Goal: Information Seeking & Learning: Learn about a topic

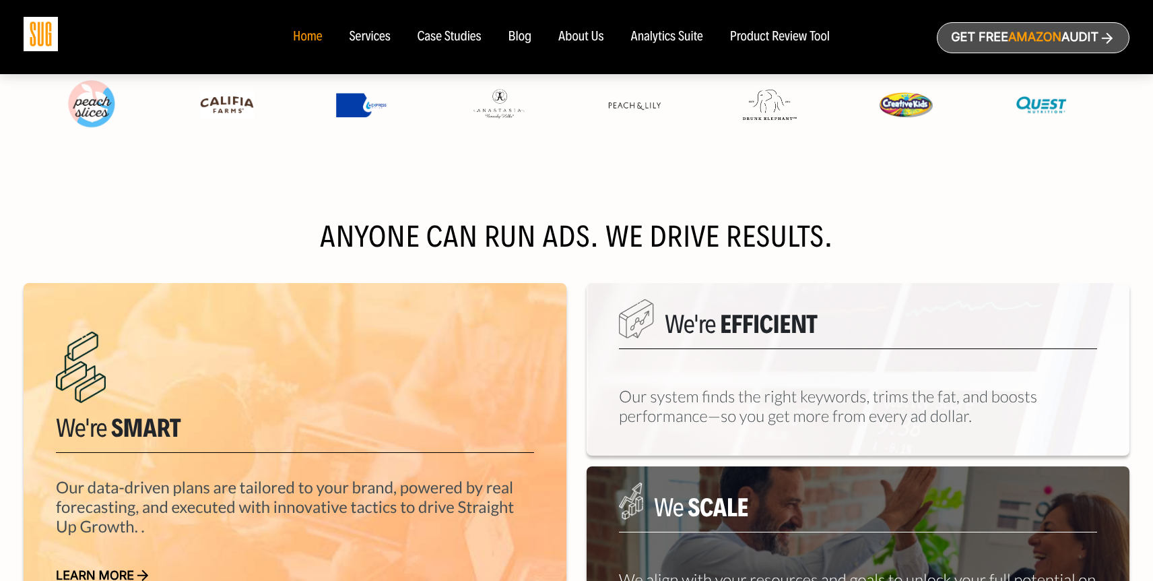
scroll to position [379, 0]
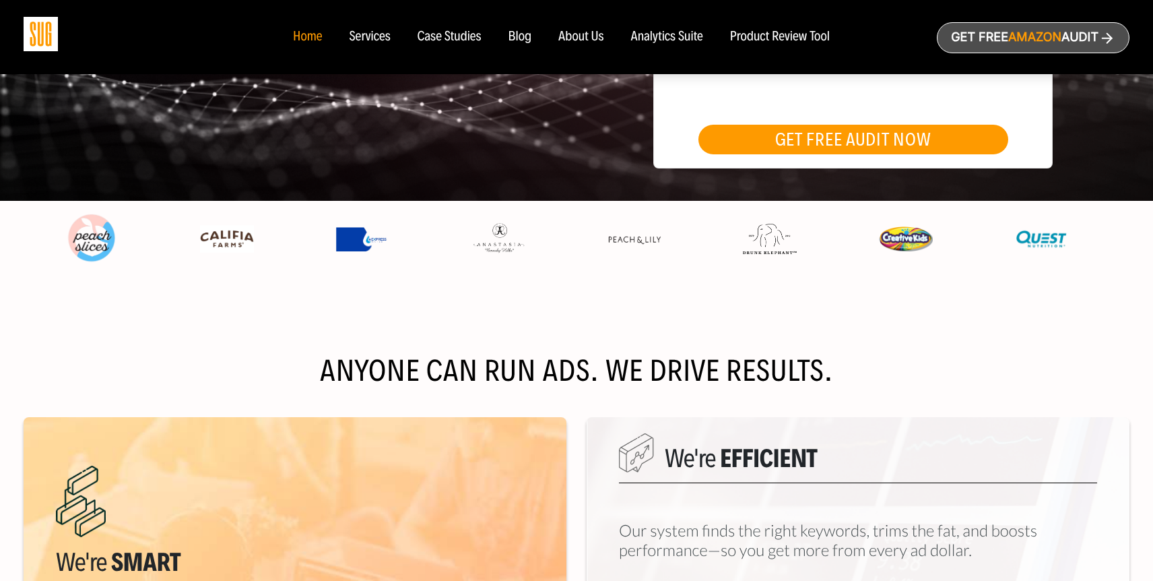
click at [375, 42] on div "Services" at bounding box center [369, 37] width 41 height 15
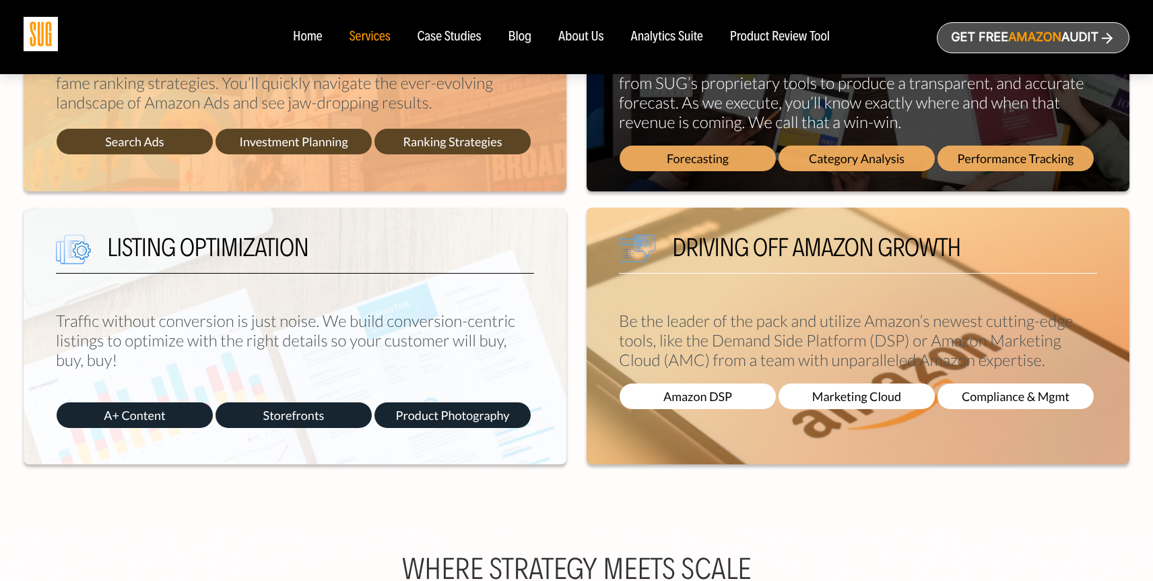
scroll to position [795, 0]
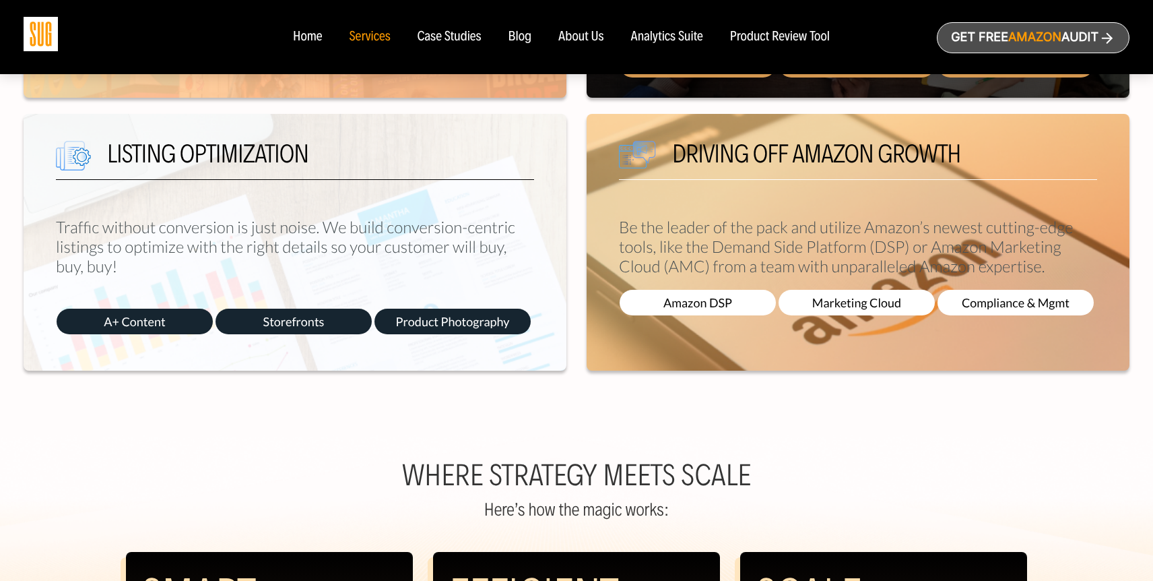
click at [453, 34] on div "Case Studies" at bounding box center [450, 37] width 64 height 15
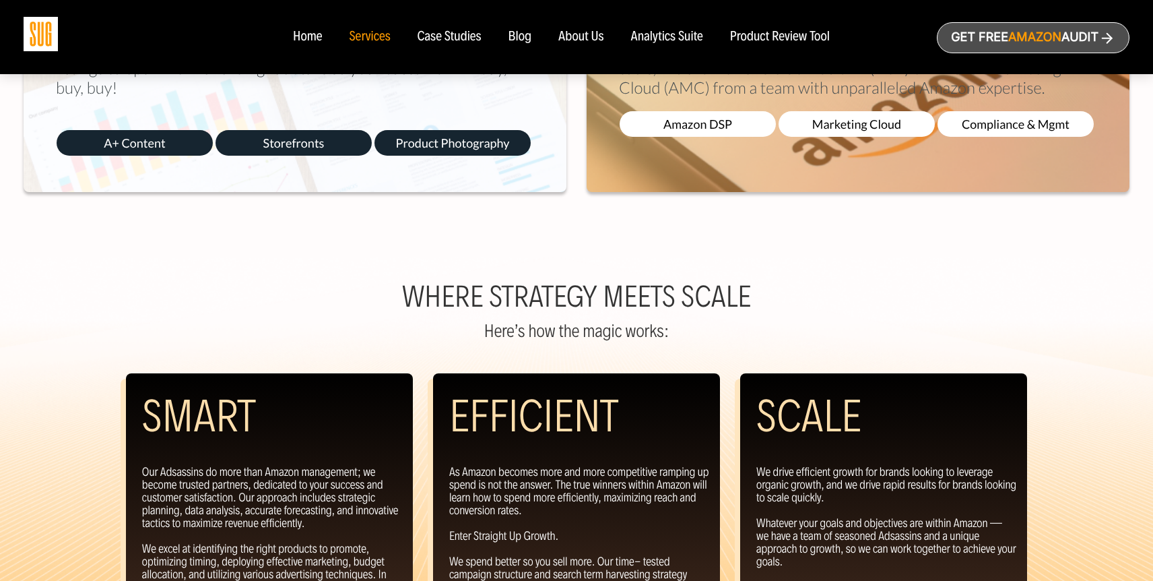
scroll to position [271, 0]
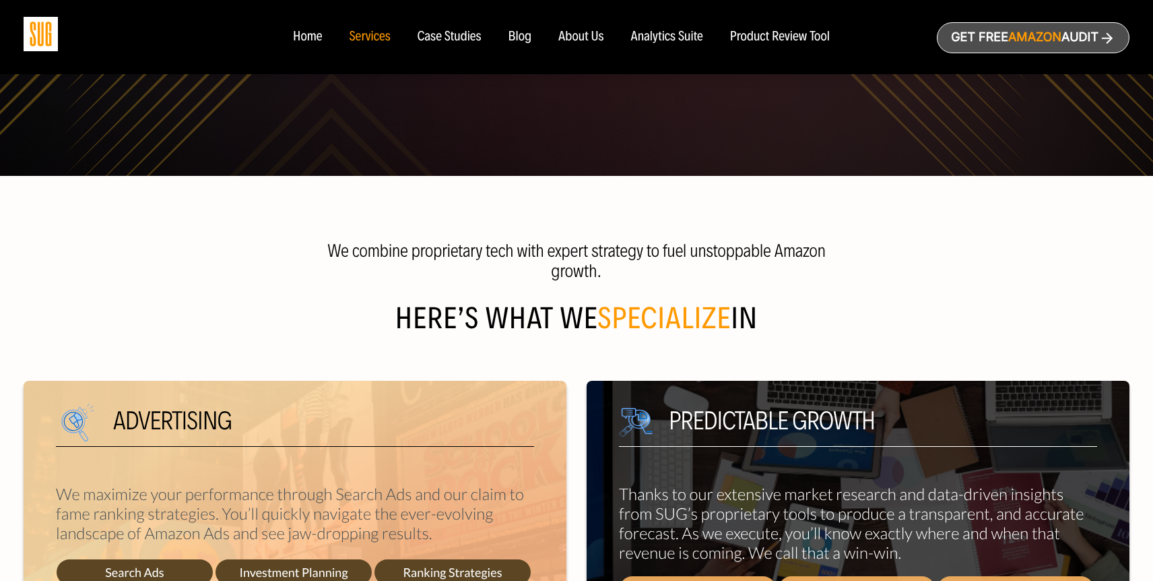
click at [456, 32] on div "Case Studies" at bounding box center [450, 37] width 64 height 15
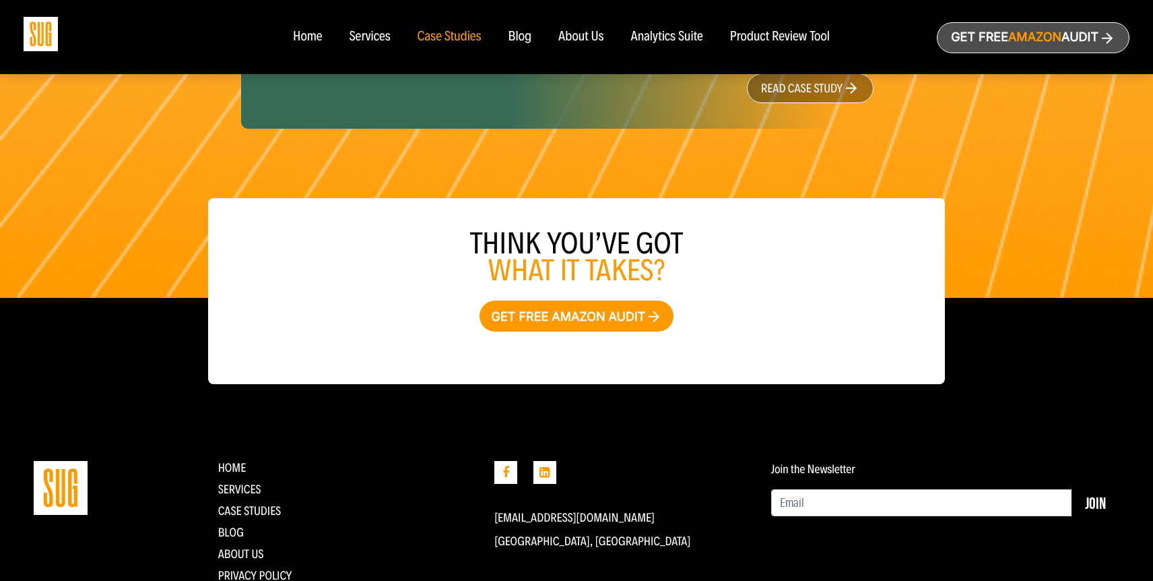
scroll to position [2215, 0]
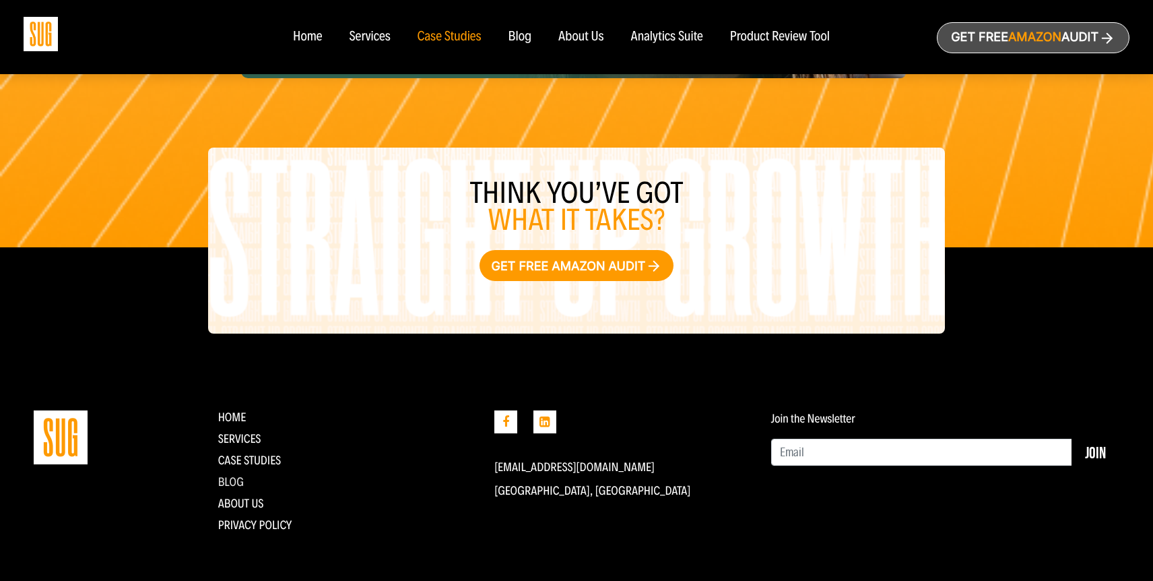
click at [236, 478] on link "Blog" at bounding box center [231, 481] width 26 height 15
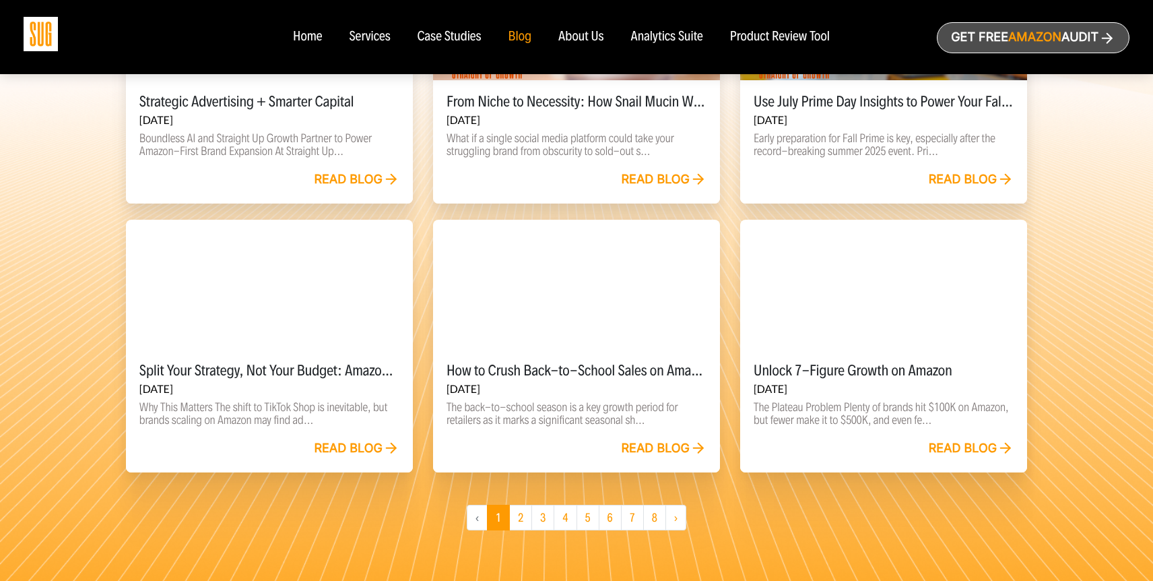
scroll to position [823, 0]
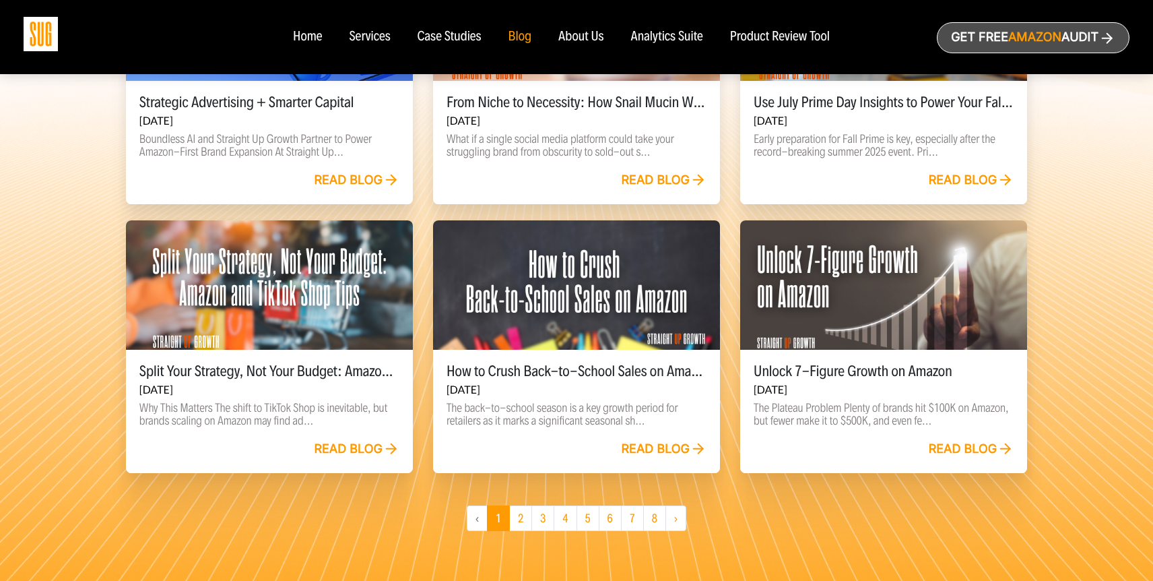
click at [424, 461] on div "How to Crush Back-to-School Sales on Amazon Aug 08, 2025 The back-to-school sea…" at bounding box center [576, 354] width 307 height 269
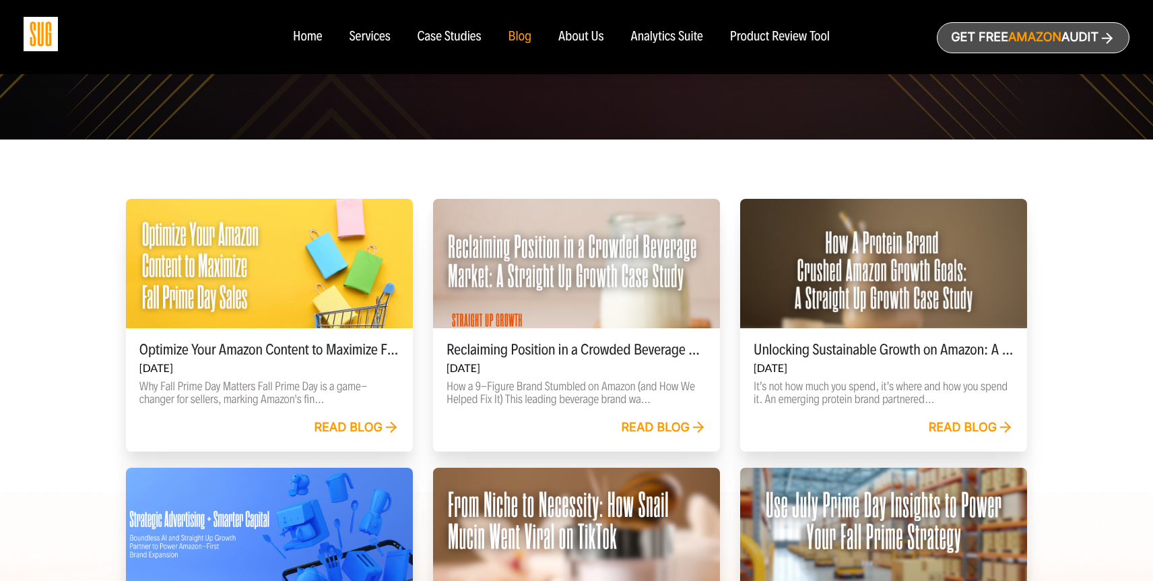
scroll to position [309, 0]
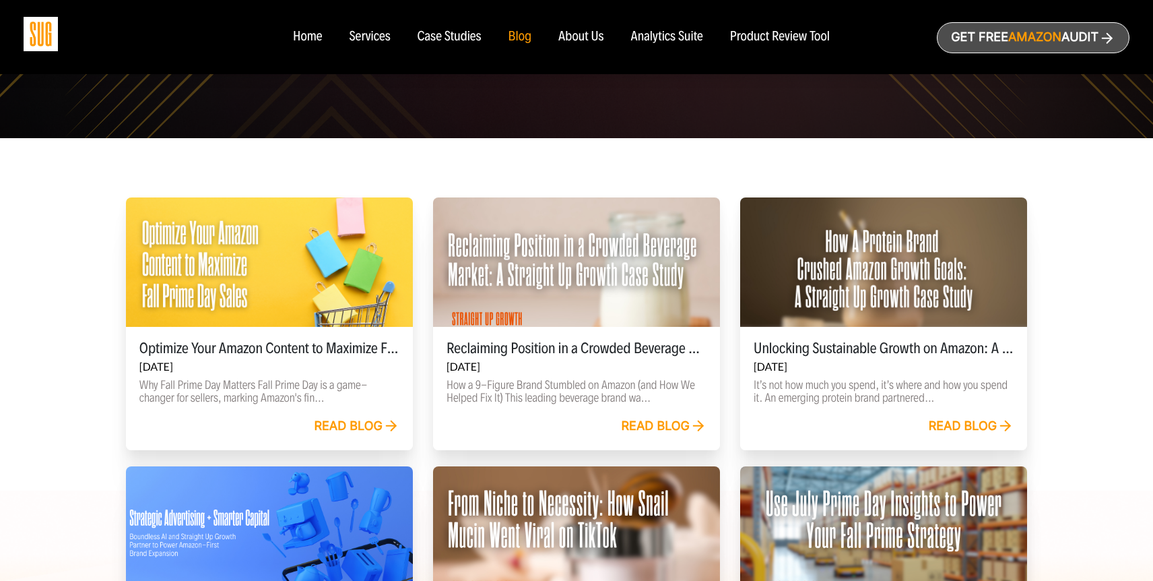
click at [350, 430] on div "Read blog" at bounding box center [357, 426] width 86 height 15
